Goal: Task Accomplishment & Management: Manage account settings

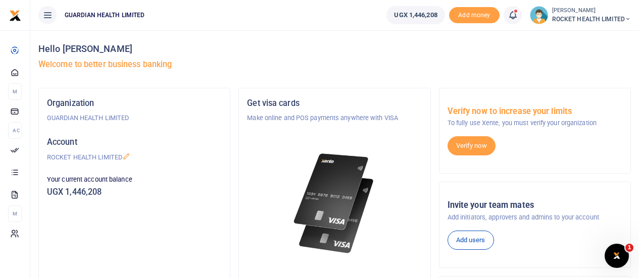
click at [512, 14] on icon at bounding box center [513, 15] width 10 height 11
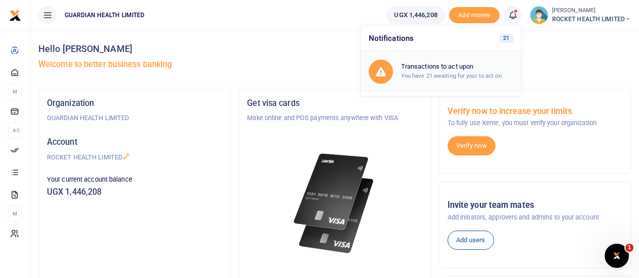
click at [433, 80] on div "Transactions to act upon You have 21 awaiting for your to act on" at bounding box center [457, 72] width 112 height 18
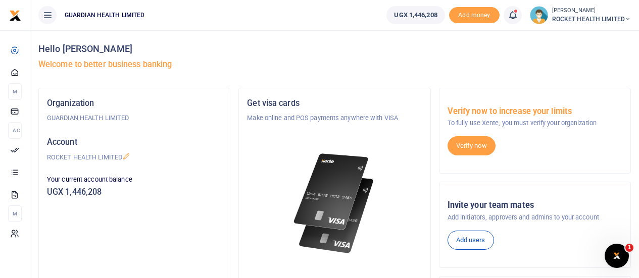
click at [510, 18] on icon at bounding box center [513, 15] width 10 height 11
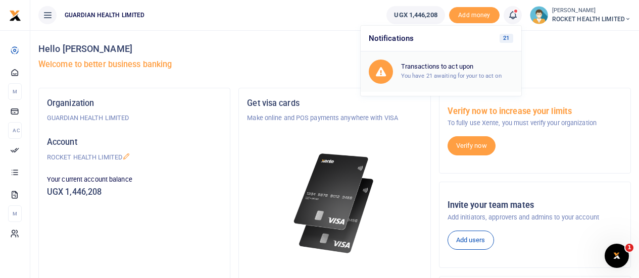
click at [459, 80] on div "Transactions to act upon You have 21 awaiting for your to act on" at bounding box center [457, 72] width 112 height 18
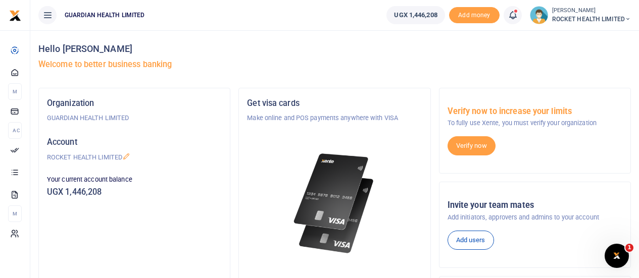
click at [518, 15] on span at bounding box center [518, 15] width 0 height 0
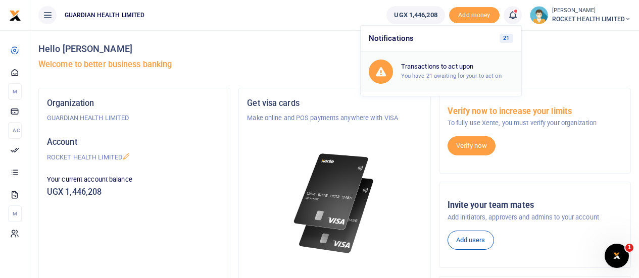
click at [443, 70] on h6 "Transactions to act upon" at bounding box center [457, 67] width 112 height 8
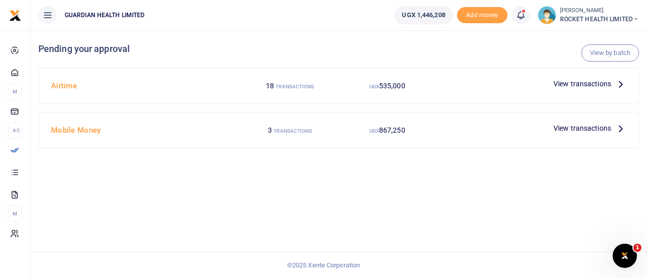
click at [559, 81] on span "View transactions" at bounding box center [582, 83] width 58 height 11
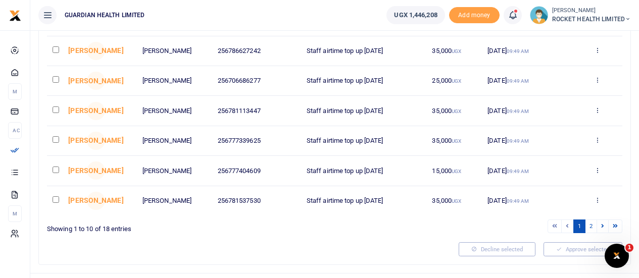
scroll to position [243, 0]
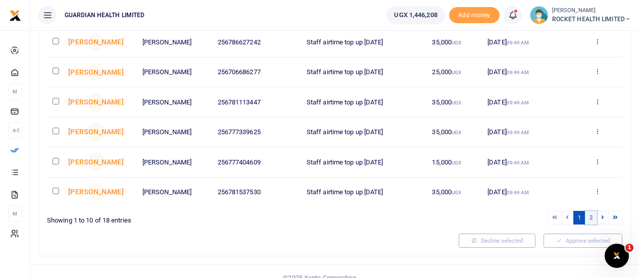
click at [591, 219] on link "2" at bounding box center [591, 218] width 12 height 14
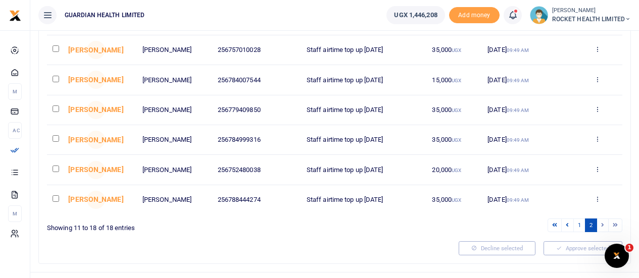
scroll to position [156, 0]
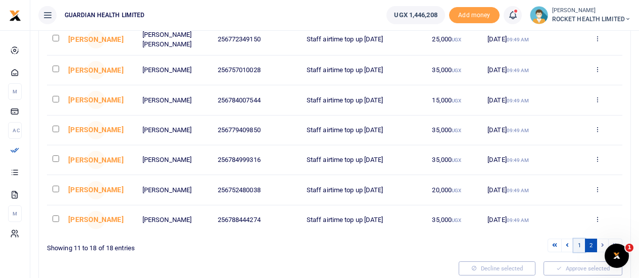
click at [577, 248] on link "1" at bounding box center [579, 246] width 12 height 14
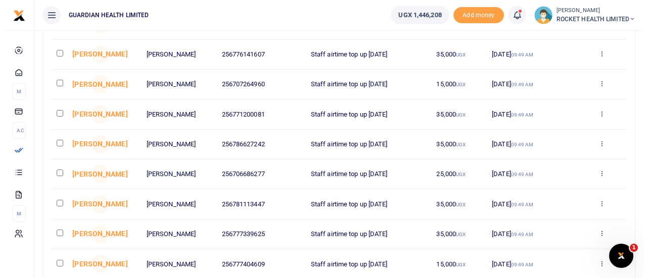
scroll to position [0, 0]
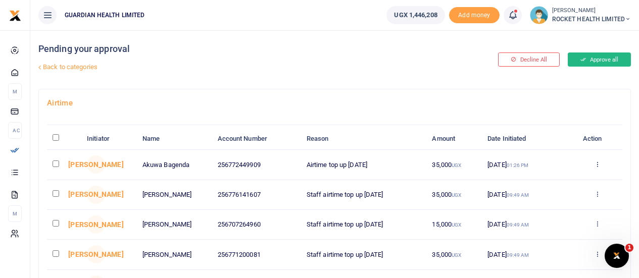
click at [585, 59] on button "Approve all" at bounding box center [599, 60] width 63 height 14
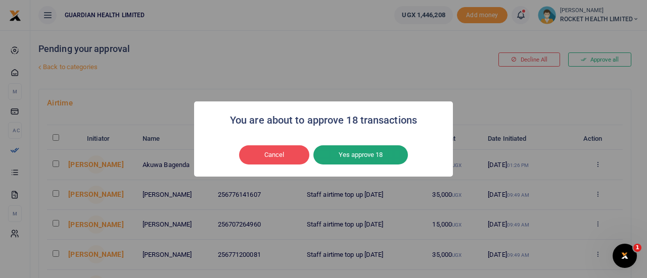
click at [382, 156] on button "Yes approve 18" at bounding box center [360, 155] width 94 height 19
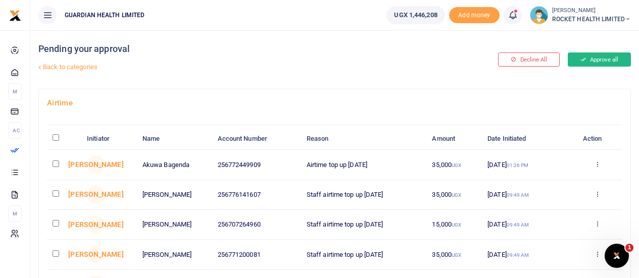
click at [601, 54] on button "Approve all" at bounding box center [599, 60] width 63 height 14
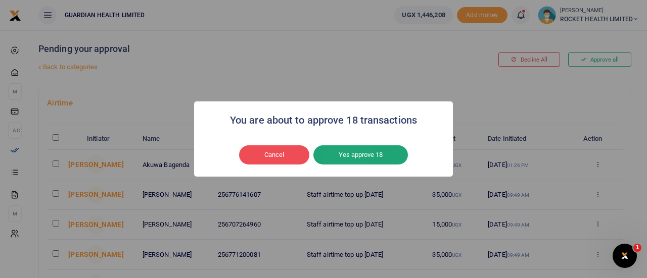
click at [390, 151] on button "Yes approve 18" at bounding box center [360, 155] width 94 height 19
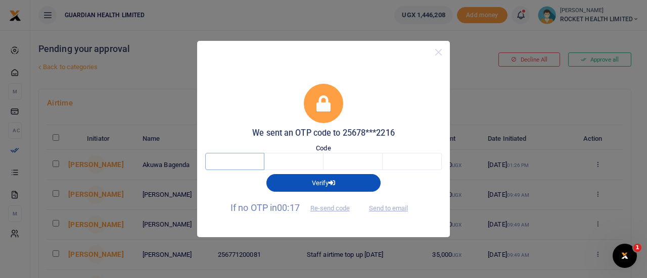
click at [251, 164] on input "text" at bounding box center [234, 161] width 59 height 17
type input "7"
type input "3"
type input "8"
type input "5"
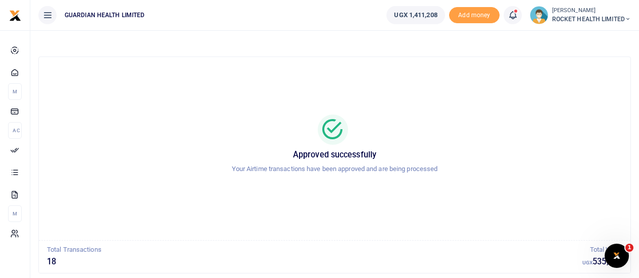
click at [510, 21] on link at bounding box center [513, 15] width 18 height 18
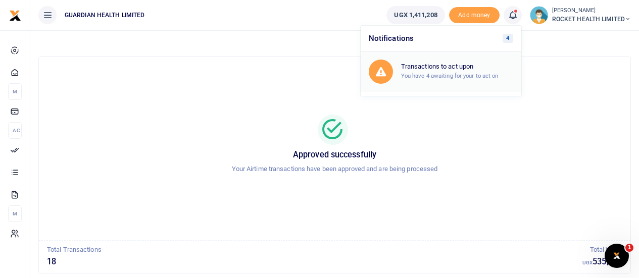
click at [456, 70] on h6 "Transactions to act upon" at bounding box center [457, 67] width 112 height 8
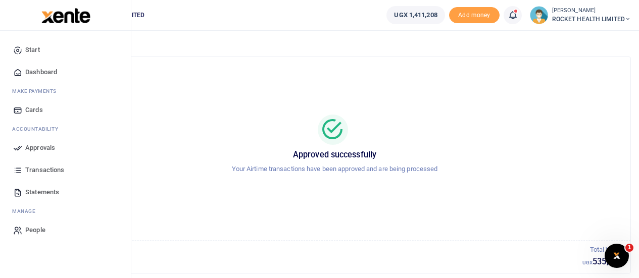
click at [26, 72] on span "Dashboard" at bounding box center [41, 72] width 32 height 10
click at [49, 173] on span "Transactions" at bounding box center [44, 170] width 39 height 10
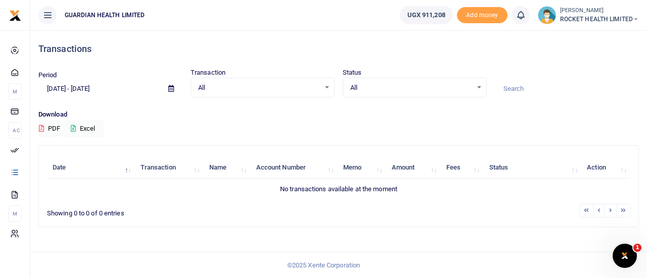
click at [517, 18] on icon at bounding box center [520, 15] width 10 height 11
